Goal: Information Seeking & Learning: Learn about a topic

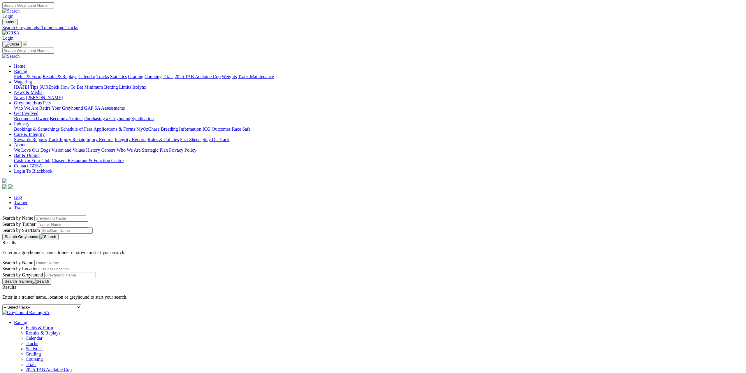
click at [81, 304] on select "-- Select track-- [GEOGRAPHIC_DATA] [GEOGRAPHIC_DATA] [GEOGRAPHIC_DATA] [GEOGRA…" at bounding box center [41, 307] width 79 height 6
select select "ladbrokes-q1-lakeside"
click at [81, 304] on select "-- Select track-- [GEOGRAPHIC_DATA] [GEOGRAPHIC_DATA] [GEOGRAPHIC_DATA] [GEOGRA…" at bounding box center [41, 307] width 79 height 6
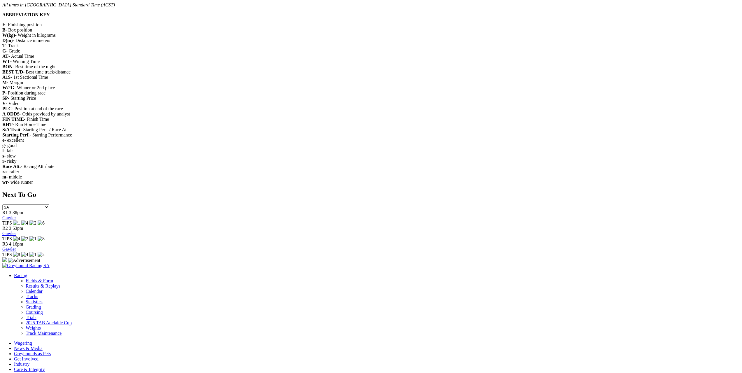
scroll to position [845, 0]
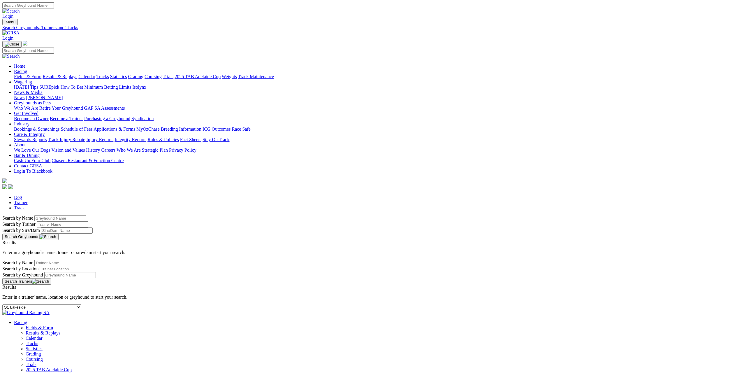
click at [81, 304] on select "-- Select track-- Albion Park Angle Park Ballarat Bathurst Bendigo Broken Hill …" at bounding box center [41, 307] width 79 height 6
select select "goulburn"
click at [81, 304] on select "-- Select track-- Albion Park Angle Park Ballarat Bathurst Bendigo Broken Hill …" at bounding box center [41, 307] width 79 height 6
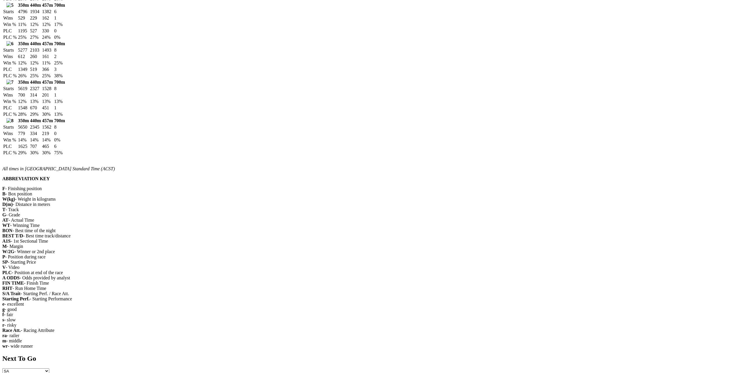
scroll to position [641, 0]
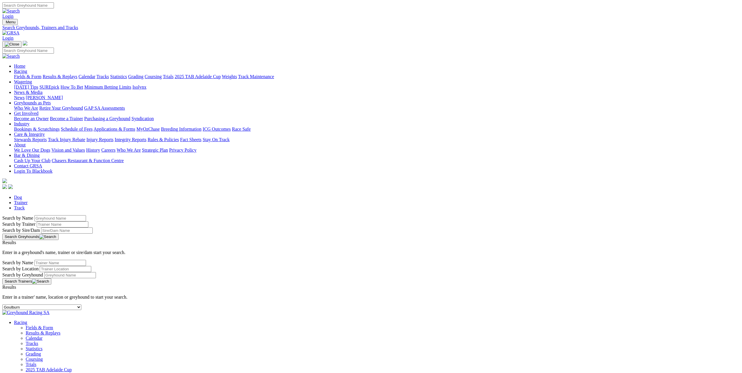
click at [25, 205] on link "Track" at bounding box center [19, 207] width 11 height 5
click at [81, 304] on select "-- Select track-- Albion Park Angle Park Ballarat Bathurst Bendigo Broken Hill …" at bounding box center [41, 307] width 79 height 6
select select "ladbrokes-q1-lakeside"
click at [81, 304] on select "-- Select track-- [GEOGRAPHIC_DATA] [GEOGRAPHIC_DATA] [GEOGRAPHIC_DATA] [GEOGRA…" at bounding box center [41, 307] width 79 height 6
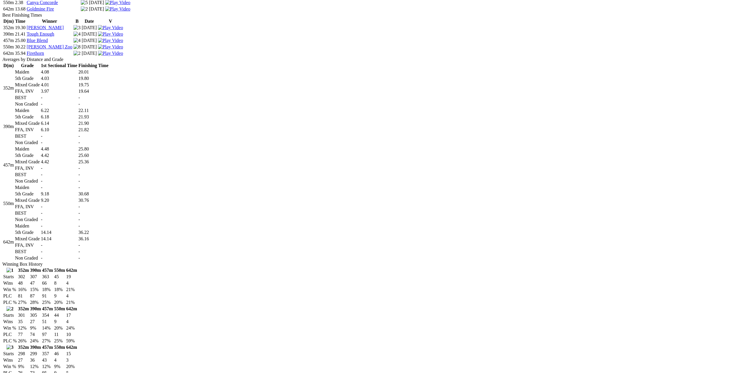
scroll to position [437, 0]
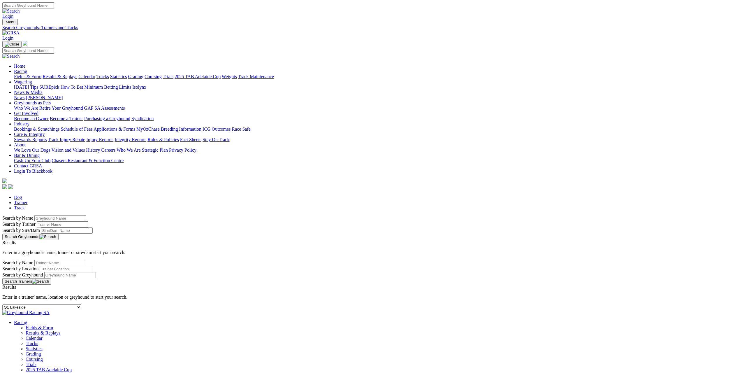
select select "horsham"
click at [81, 304] on select "-- Select track-- [GEOGRAPHIC_DATA] [GEOGRAPHIC_DATA] [GEOGRAPHIC_DATA] [GEOGRA…" at bounding box center [41, 307] width 79 height 6
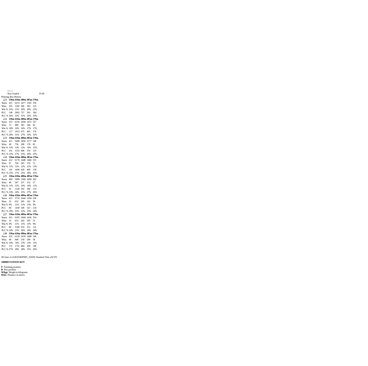
scroll to position [699, 0]
